Goal: Task Accomplishment & Management: Use online tool/utility

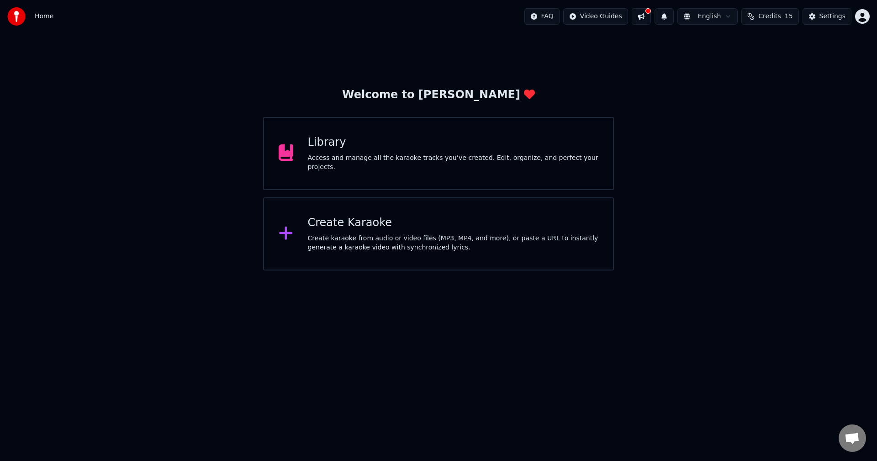
click at [417, 236] on div "Create karaoke from audio or video files (MP3, MP4, and more), or paste a URL t…" at bounding box center [453, 243] width 291 height 18
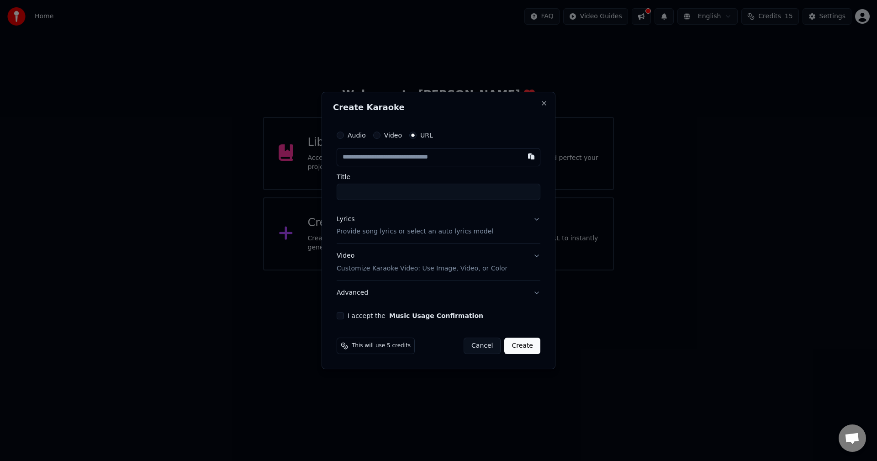
click at [363, 183] on div "Title" at bounding box center [438, 186] width 204 height 26
click at [410, 197] on input "Title" at bounding box center [438, 192] width 204 height 16
click at [389, 227] on p "Provide song lyrics or select an auto lyrics model" at bounding box center [414, 231] width 157 height 9
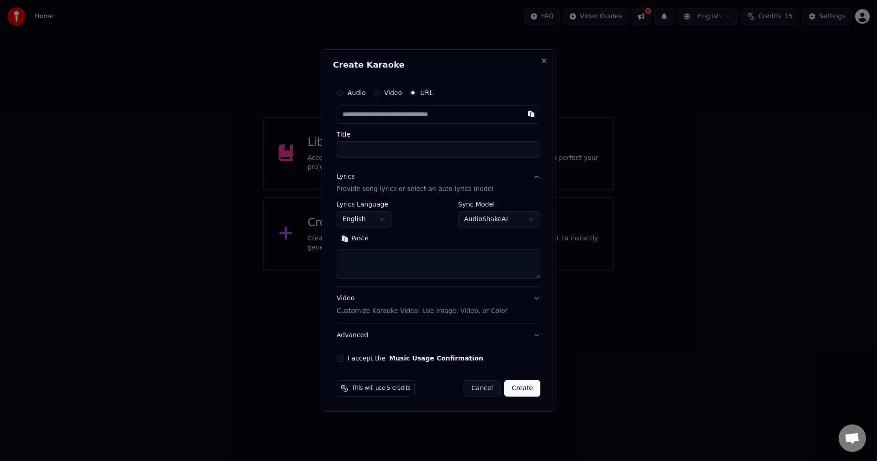
click at [378, 259] on textarea at bounding box center [438, 264] width 204 height 29
paste textarea "**********"
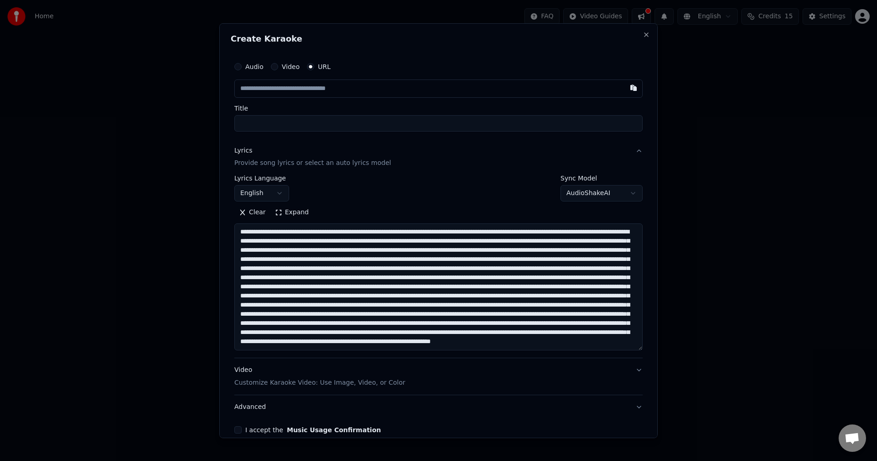
scroll to position [294, 0]
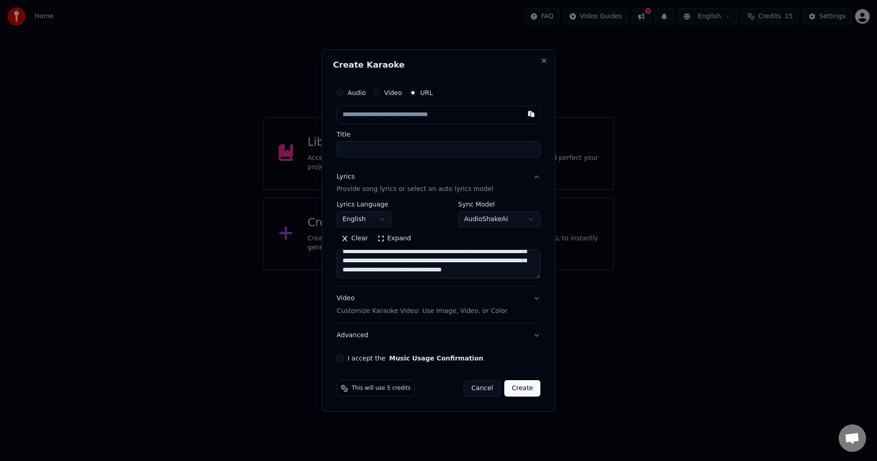
type textarea "**********"
click at [385, 242] on button "Expand" at bounding box center [394, 238] width 43 height 15
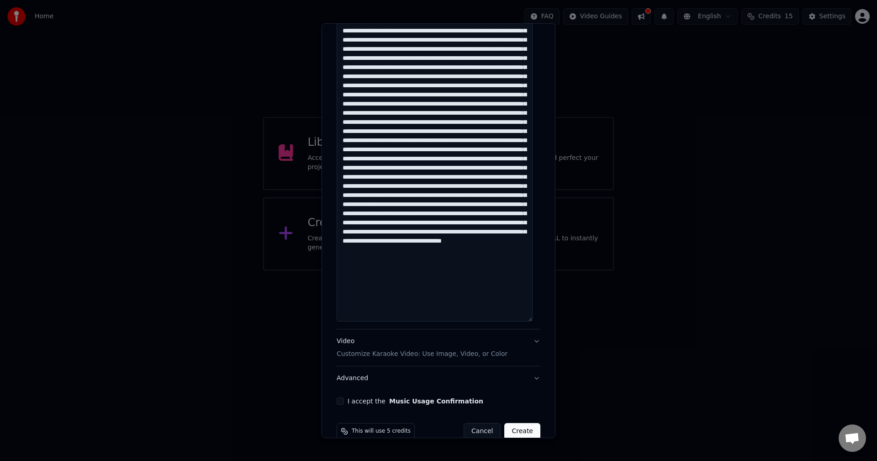
scroll to position [0, 0]
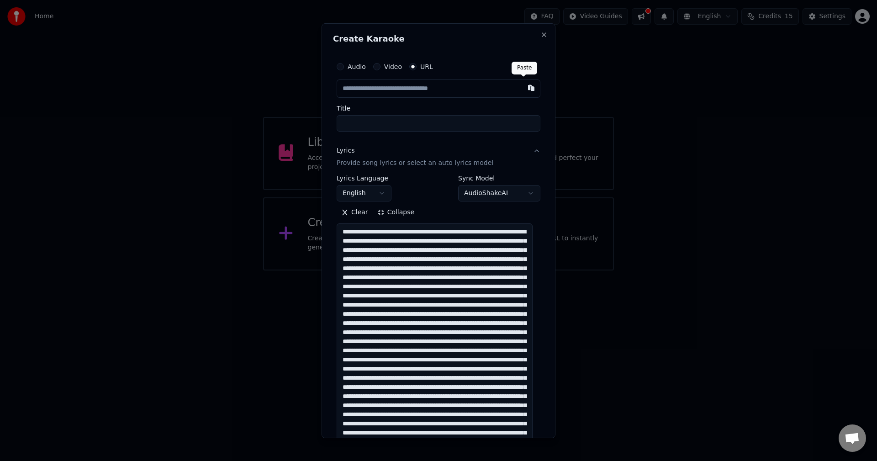
click at [522, 86] on button "button" at bounding box center [531, 87] width 18 height 16
type input "**********"
drag, startPoint x: 489, startPoint y: 121, endPoint x: 536, endPoint y: 126, distance: 46.4
click at [536, 126] on div "**********" at bounding box center [438, 344] width 211 height 583
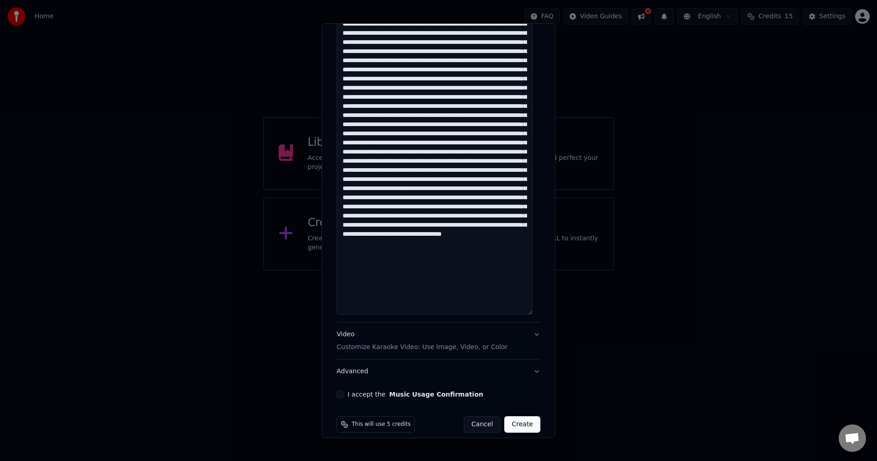
scroll to position [245, 0]
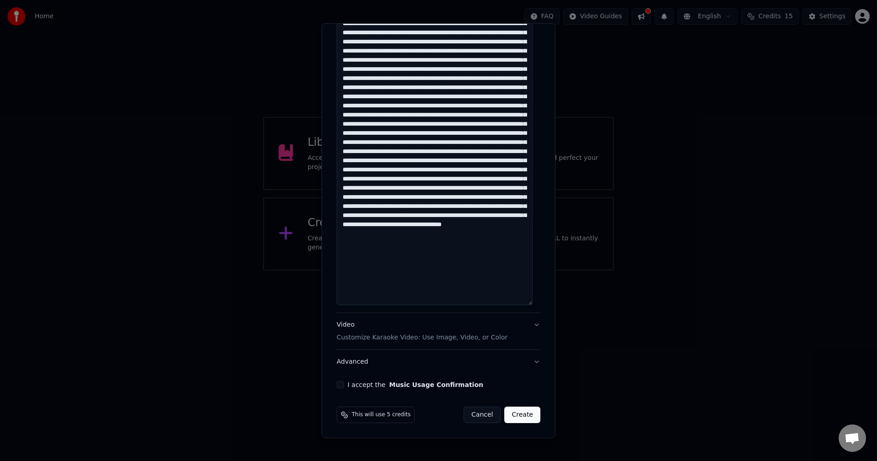
type input "**********"
click at [341, 387] on button "I accept the Music Usage Confirmation" at bounding box center [339, 384] width 7 height 7
click at [460, 335] on p "Customize Karaoke Video: Use Image, Video, or Color" at bounding box center [421, 337] width 171 height 9
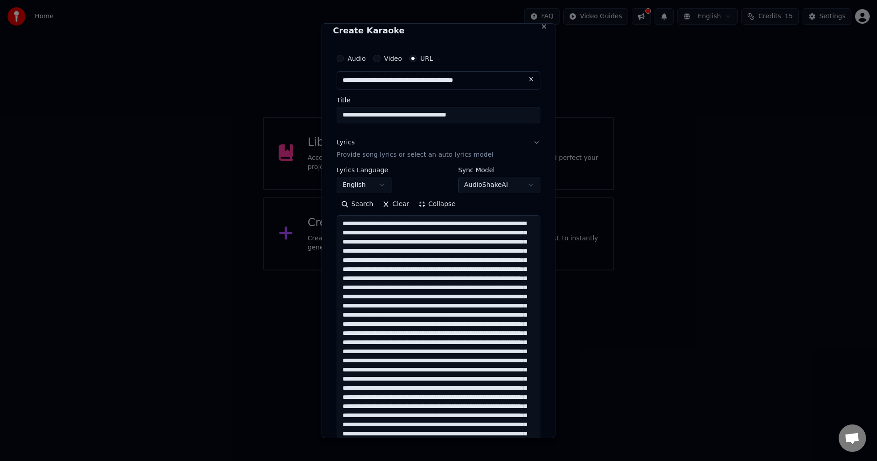
scroll to position [1, 0]
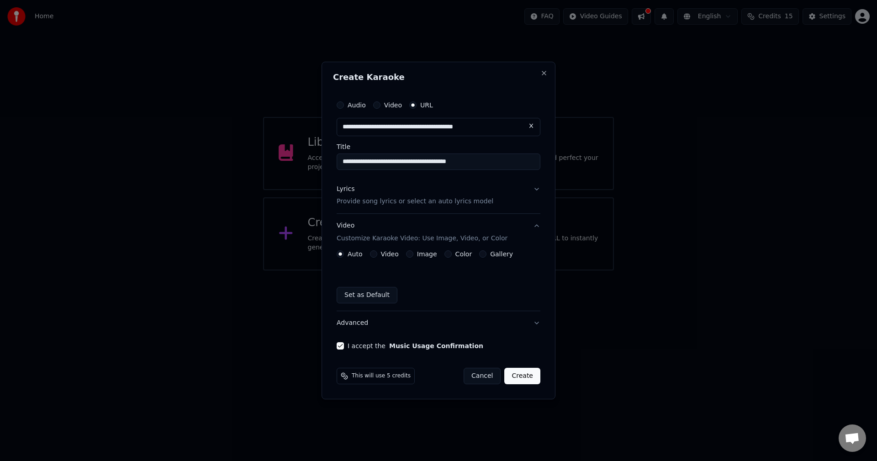
click at [374, 253] on button "Video" at bounding box center [373, 253] width 7 height 7
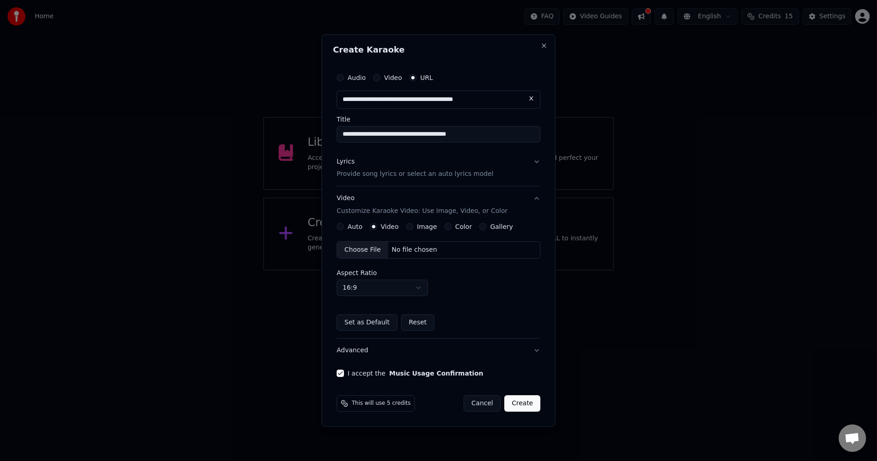
click at [413, 221] on button "Video Customize Karaoke Video: Use Image, Video, or Color" at bounding box center [438, 205] width 204 height 37
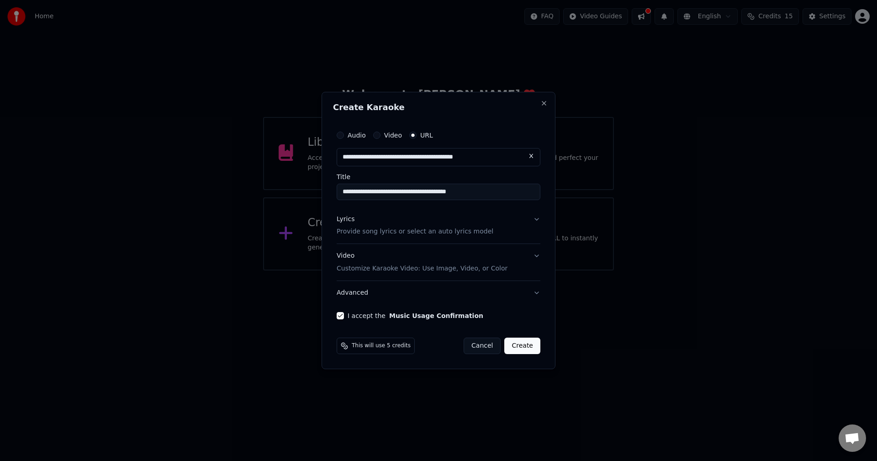
click at [413, 268] on p "Customize Karaoke Video: Use Image, Video, or Color" at bounding box center [421, 268] width 171 height 9
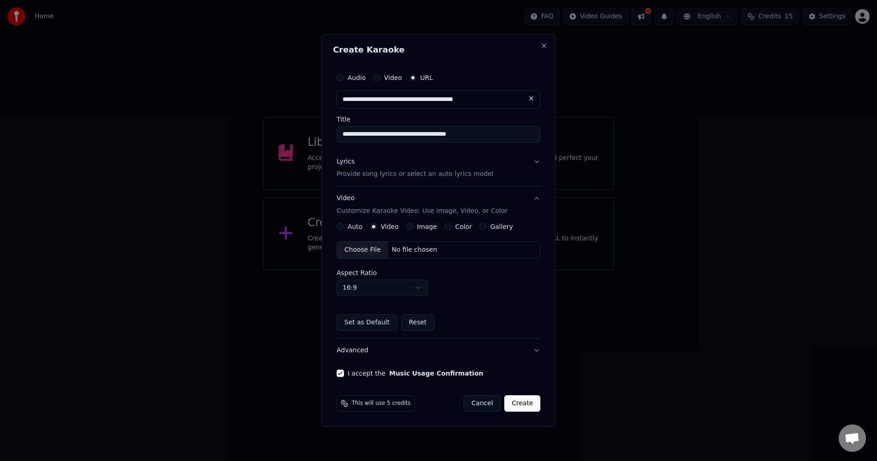
click at [411, 224] on div "Image" at bounding box center [421, 226] width 31 height 7
click at [411, 228] on button "Image" at bounding box center [409, 226] width 7 height 7
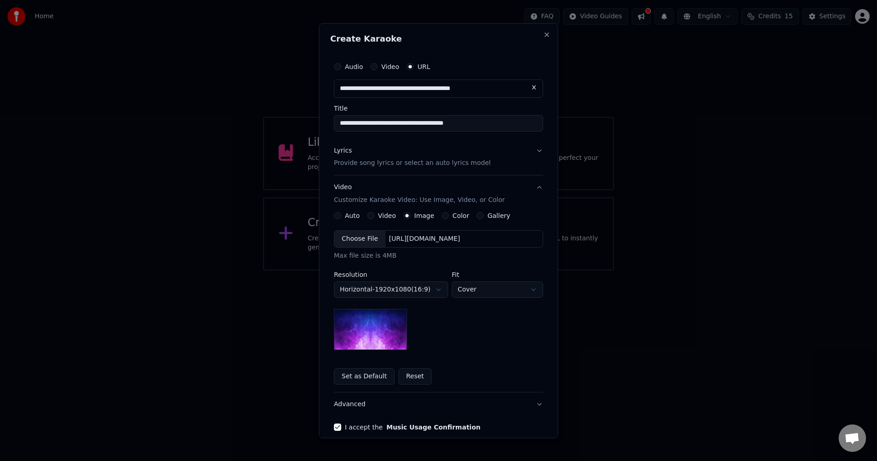
click at [399, 270] on body "**********" at bounding box center [438, 135] width 877 height 270
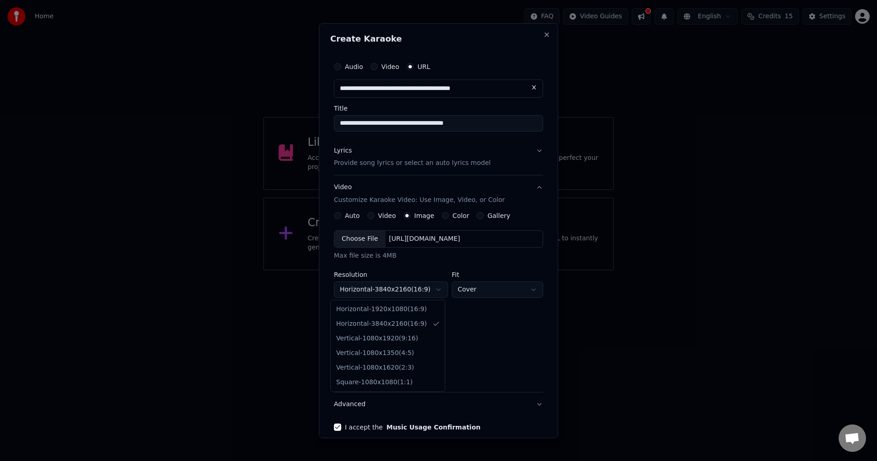
click at [408, 270] on body "**********" at bounding box center [438, 135] width 877 height 270
select select "*********"
drag, startPoint x: 408, startPoint y: 309, endPoint x: 426, endPoint y: 305, distance: 18.2
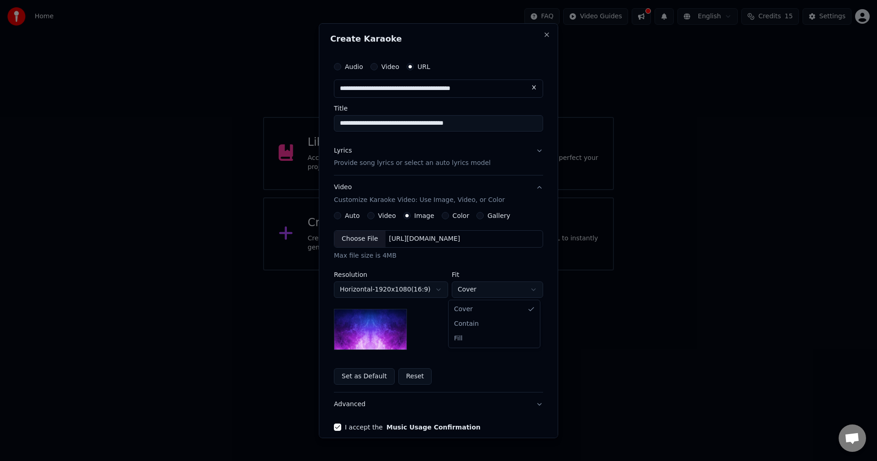
click at [470, 270] on body "**********" at bounding box center [438, 135] width 877 height 270
click at [467, 270] on body "**********" at bounding box center [438, 135] width 877 height 270
click at [471, 211] on button "Video Customize Karaoke Video: Use Image, Video, or Color" at bounding box center [438, 193] width 209 height 37
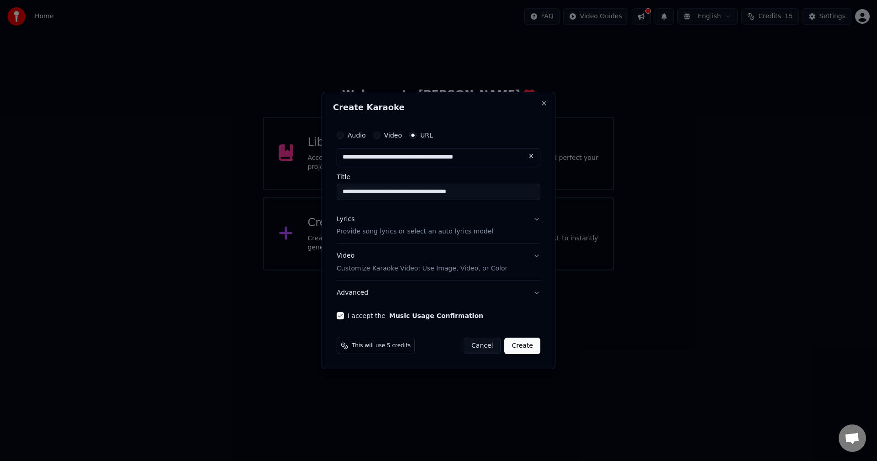
click at [474, 272] on p "Customize Karaoke Video: Use Image, Video, or Color" at bounding box center [421, 268] width 171 height 9
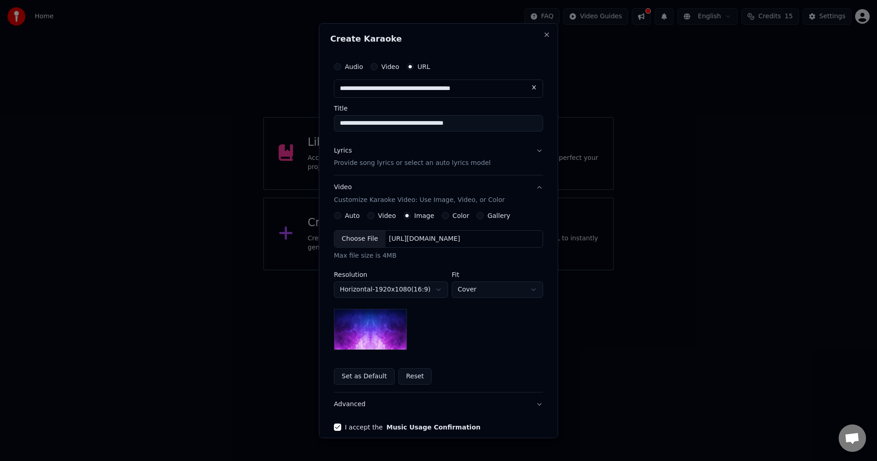
click at [476, 216] on button "Gallery" at bounding box center [479, 215] width 7 height 7
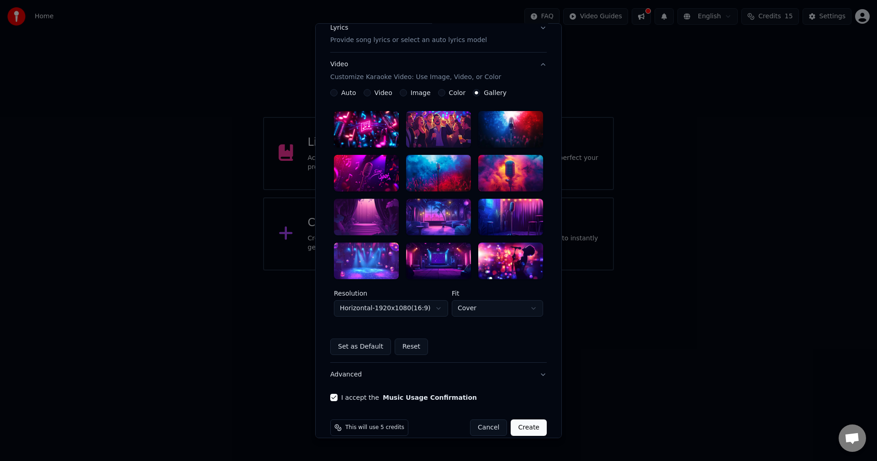
scroll to position [136, 0]
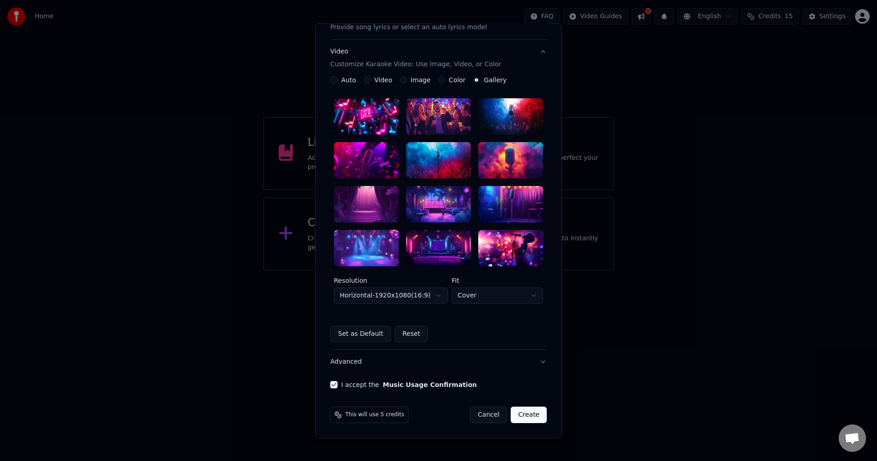
click at [367, 199] on div at bounding box center [366, 204] width 65 height 37
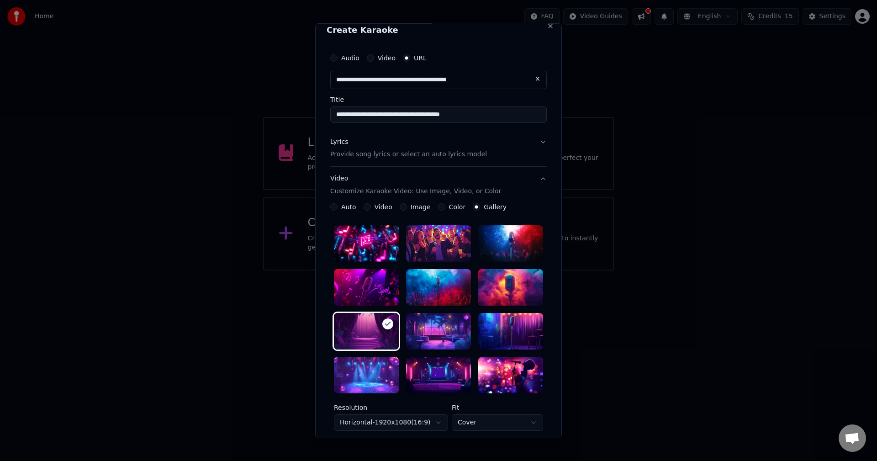
scroll to position [0, 0]
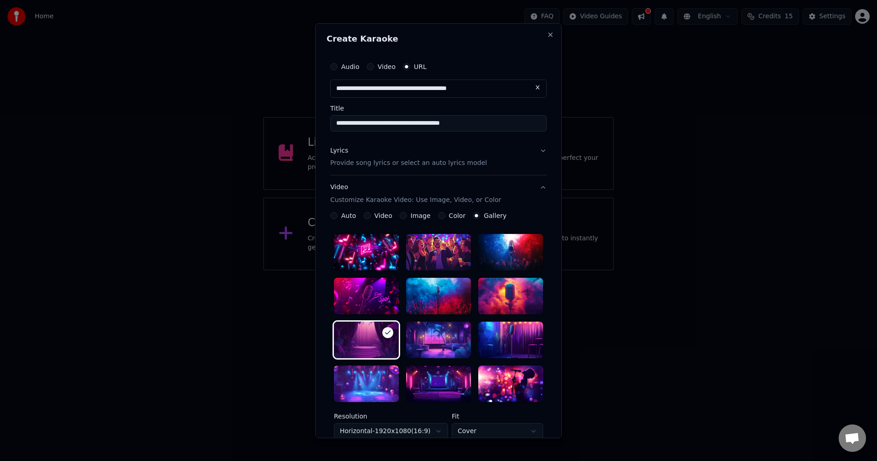
click at [543, 185] on div "**********" at bounding box center [438, 289] width 224 height 473
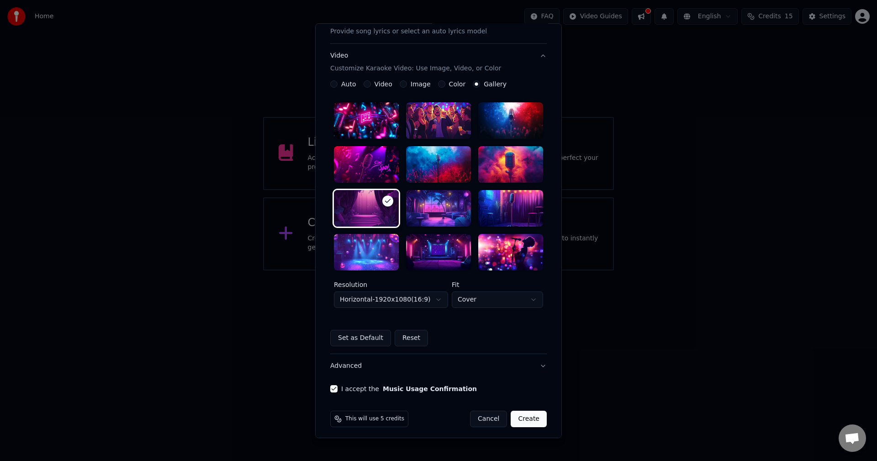
scroll to position [136, 0]
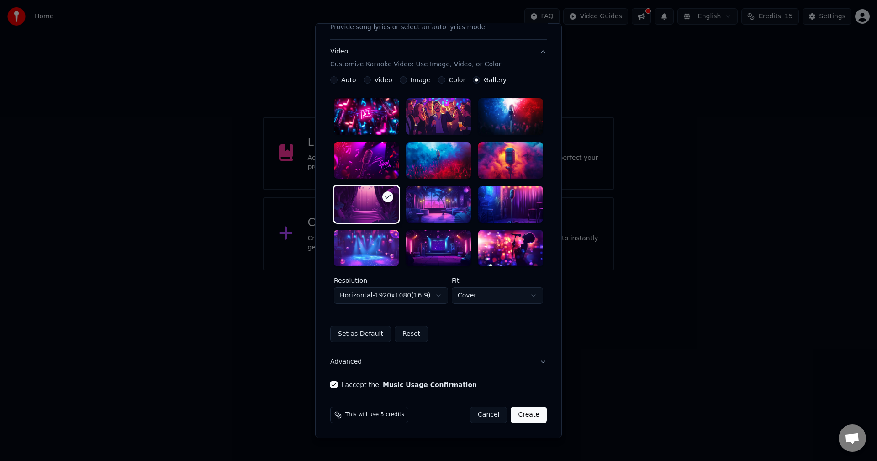
click at [522, 418] on button "Create" at bounding box center [528, 414] width 36 height 16
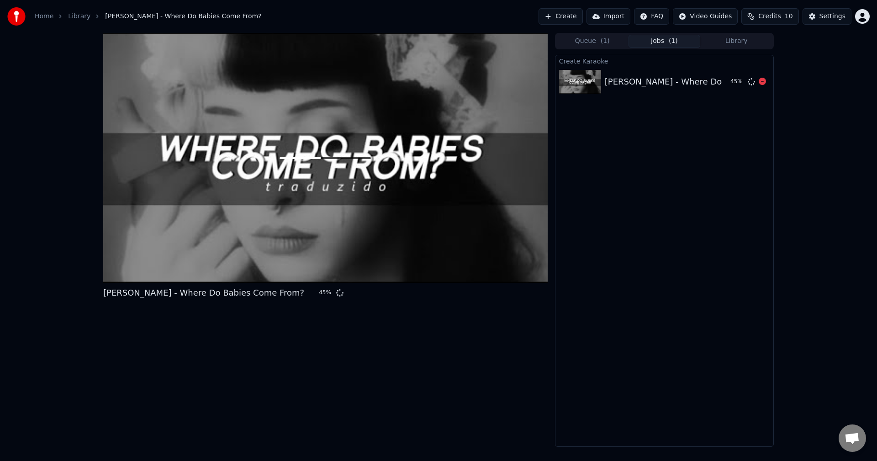
click at [399, 383] on div "[PERSON_NAME] - Where Do Babies Come From? 45 %" at bounding box center [325, 240] width 444 height 414
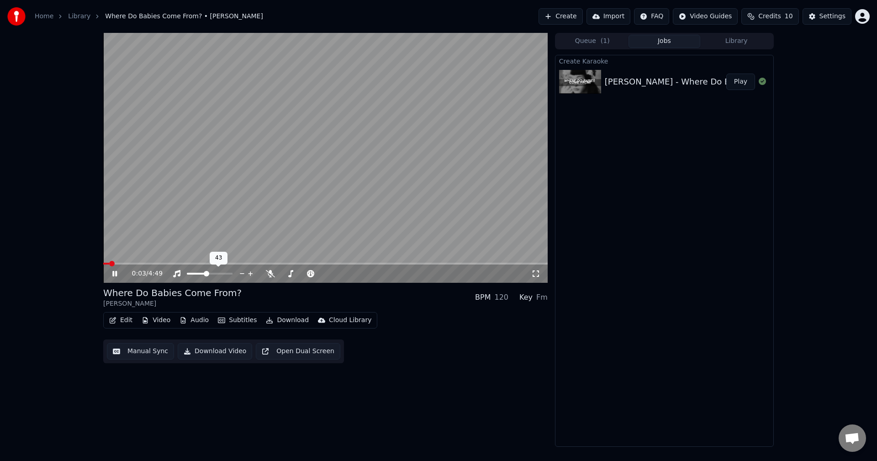
click at [206, 273] on span at bounding box center [197, 274] width 20 height 2
click at [196, 273] on span at bounding box center [197, 273] width 5 height 5
click at [267, 274] on icon at bounding box center [270, 273] width 9 height 7
click at [299, 274] on span at bounding box center [303, 274] width 46 height 2
click at [289, 272] on span at bounding box center [291, 273] width 5 height 5
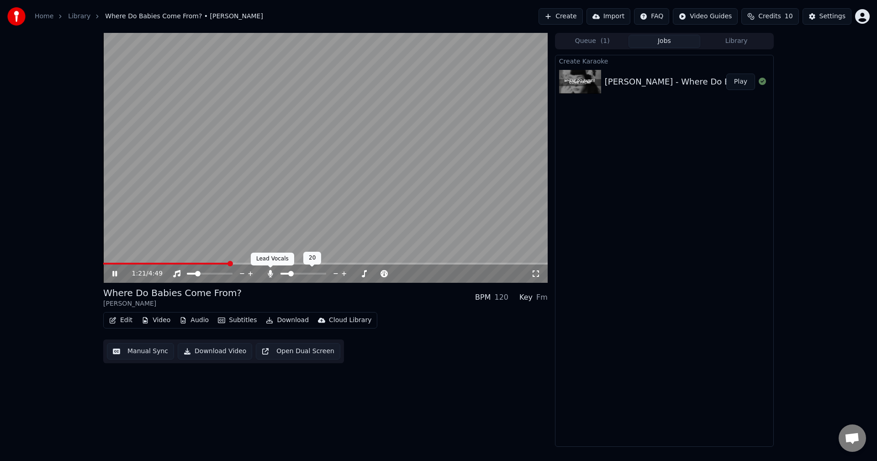
click at [270, 272] on icon at bounding box center [270, 273] width 5 height 7
click at [269, 272] on icon at bounding box center [270, 273] width 9 height 7
click at [288, 272] on div at bounding box center [312, 273] width 74 height 9
click at [286, 273] on span at bounding box center [283, 274] width 6 height 2
click at [187, 271] on span at bounding box center [189, 273] width 5 height 5
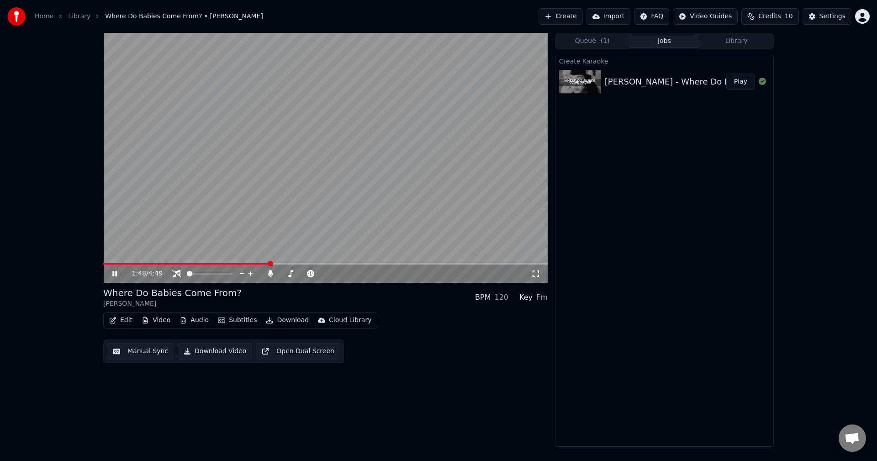
click at [268, 275] on icon at bounding box center [270, 273] width 9 height 7
click at [287, 273] on span at bounding box center [283, 274] width 7 height 2
click at [284, 273] on span at bounding box center [286, 273] width 5 height 5
click at [269, 270] on icon at bounding box center [270, 273] width 9 height 7
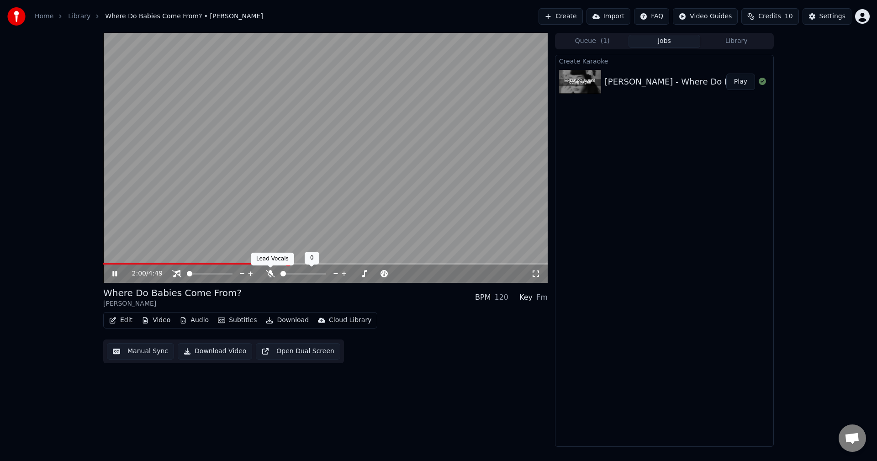
click at [271, 273] on icon at bounding box center [270, 273] width 9 height 7
click at [283, 273] on span at bounding box center [281, 274] width 3 height 2
click at [177, 275] on icon at bounding box center [176, 273] width 9 height 7
click at [195, 272] on div at bounding box center [218, 273] width 74 height 9
click at [195, 274] on span at bounding box center [191, 274] width 9 height 2
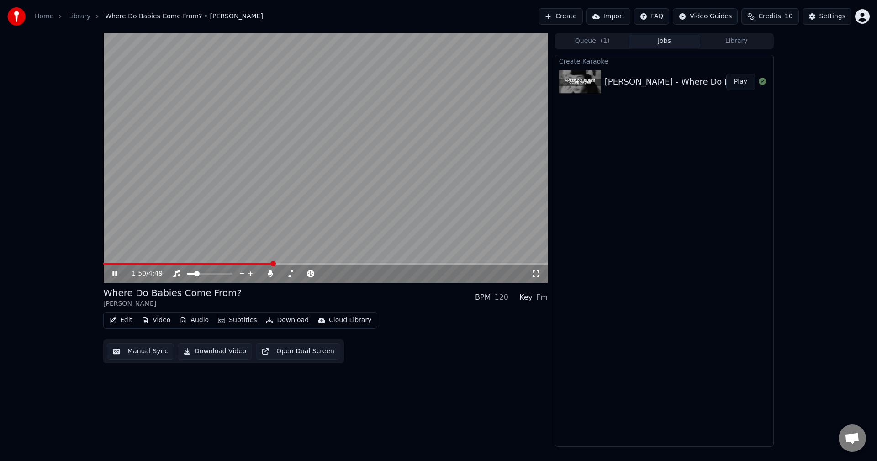
click at [272, 264] on span at bounding box center [187, 264] width 169 height 2
click at [268, 277] on icon at bounding box center [270, 273] width 9 height 7
click at [255, 263] on span at bounding box center [179, 264] width 152 height 2
click at [331, 320] on div "Cloud Library" at bounding box center [350, 319] width 42 height 9
click at [338, 341] on div "Upload to Cloud Library" at bounding box center [362, 339] width 75 height 9
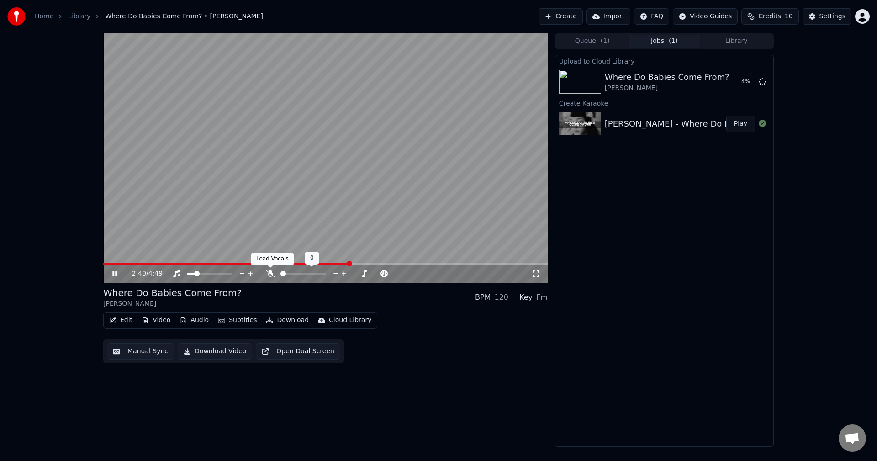
click at [269, 275] on icon at bounding box center [270, 273] width 9 height 7
click at [287, 273] on span at bounding box center [303, 274] width 46 height 2
click at [268, 274] on icon at bounding box center [270, 273] width 9 height 7
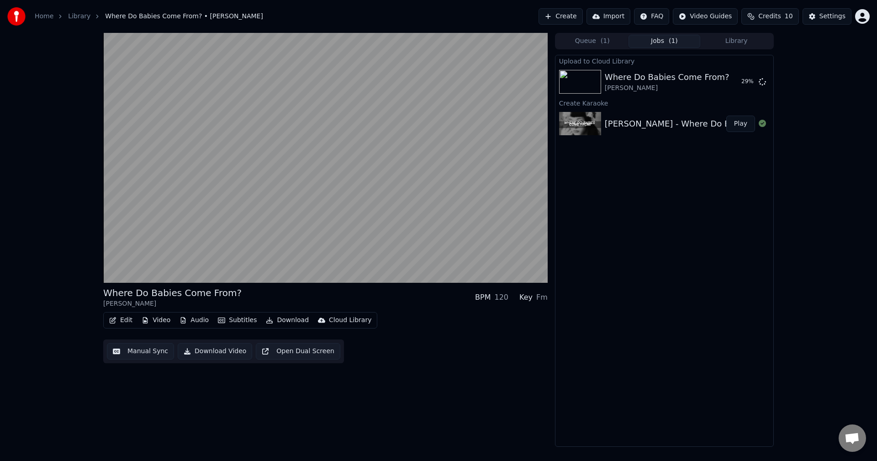
click at [733, 46] on button "Library" at bounding box center [736, 41] width 72 height 13
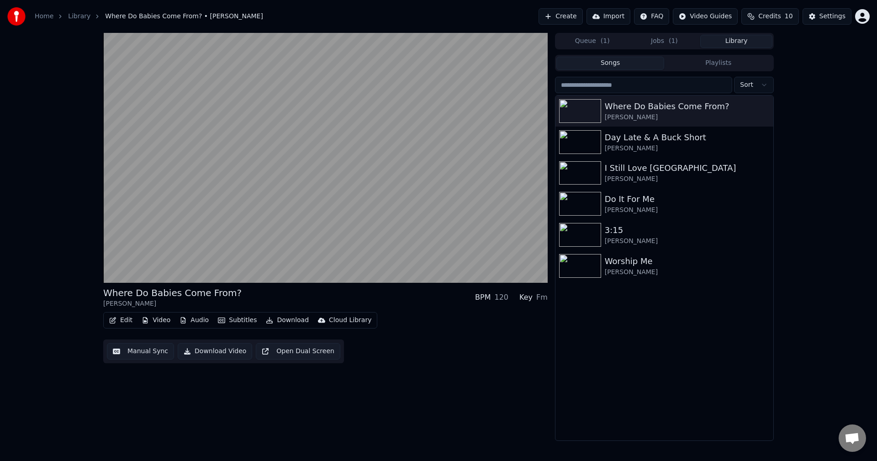
click at [680, 38] on button "Jobs ( 1 )" at bounding box center [664, 41] width 72 height 13
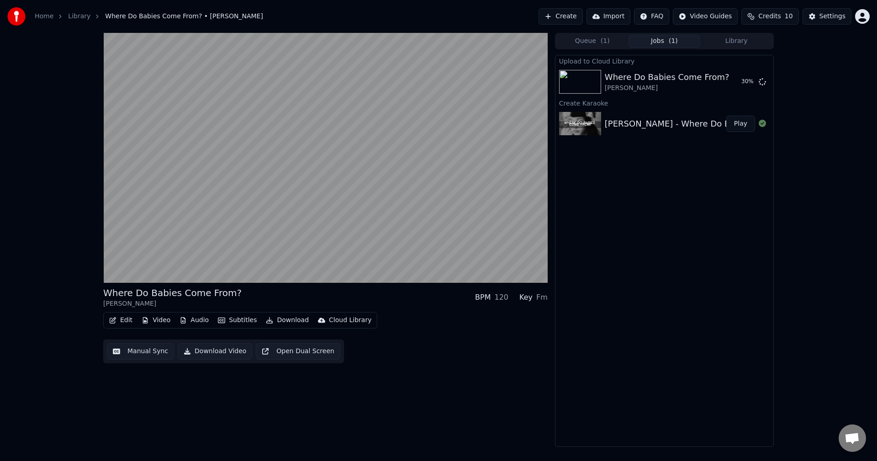
click at [434, 390] on div "Where Do Babies Come From? [PERSON_NAME] BPM 120 Key Fm Edit Video Audio Subtit…" at bounding box center [325, 240] width 444 height 414
